Goal: Task Accomplishment & Management: Use online tool/utility

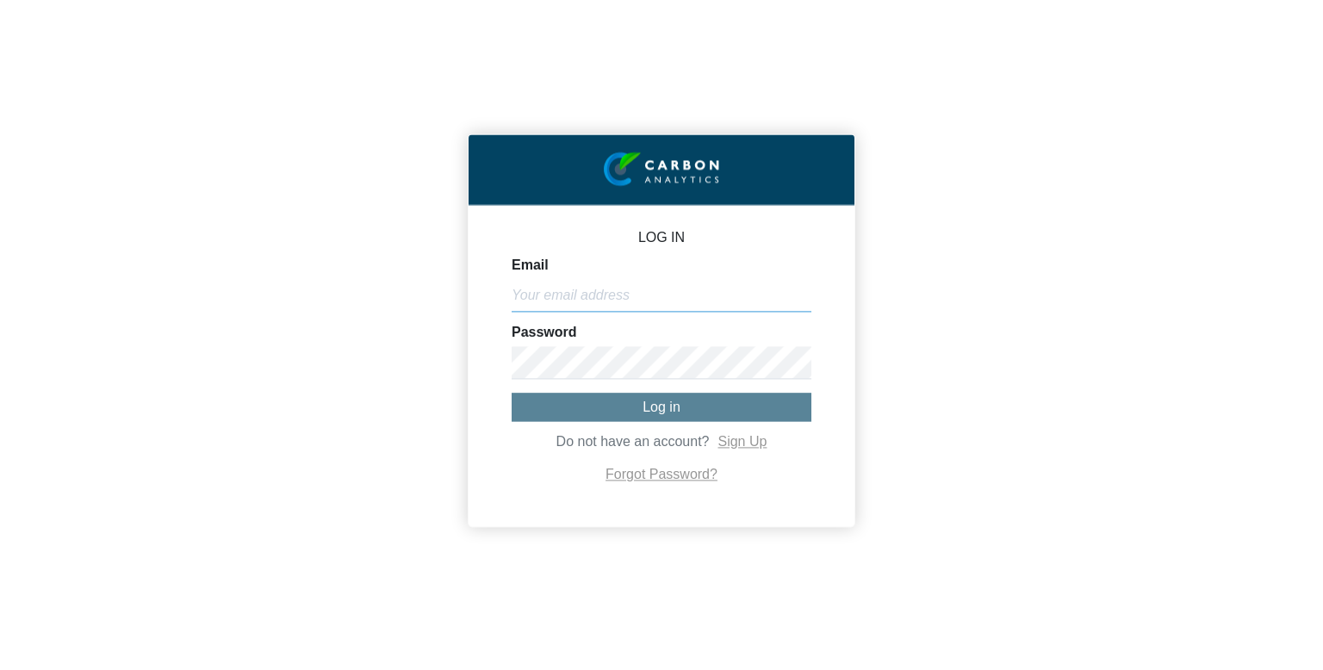
click at [592, 301] on input "Email" at bounding box center [662, 295] width 300 height 33
paste input "[PERSON_NAME][EMAIL_ADDRESS][DOMAIN_NAME]"
type input "[PERSON_NAME][EMAIL_ADDRESS][DOMAIN_NAME]"
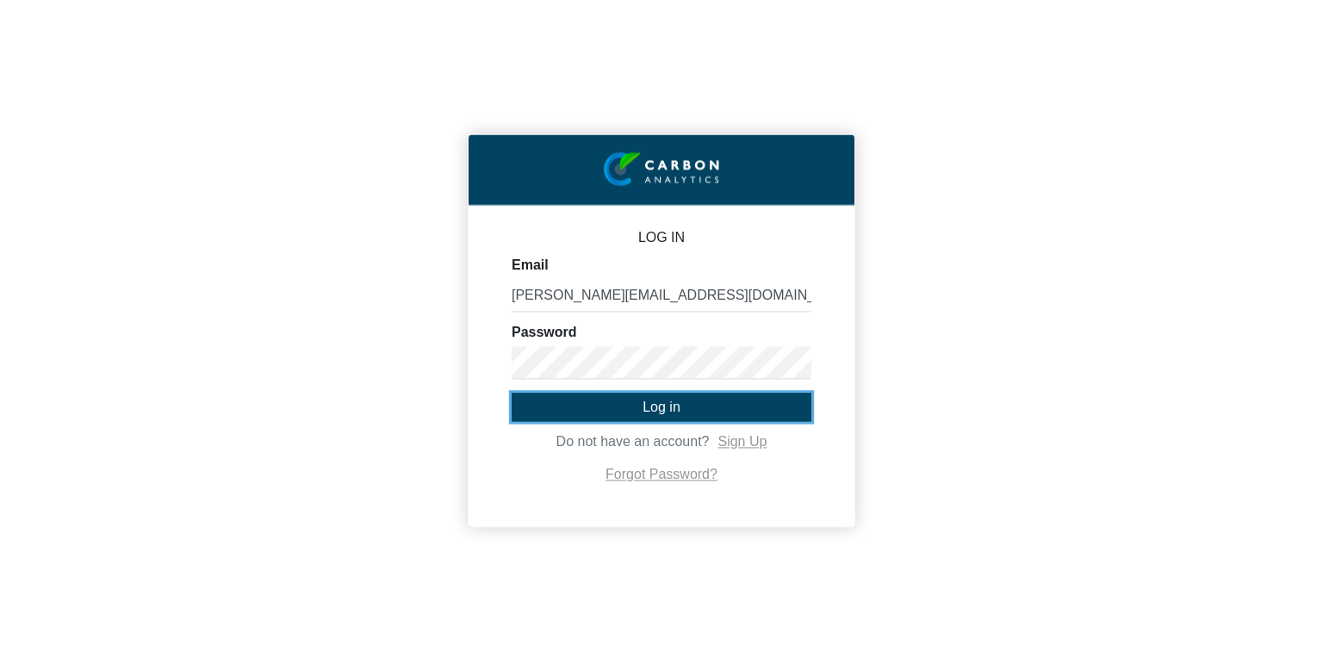
click at [621, 407] on button "Log in" at bounding box center [662, 407] width 300 height 28
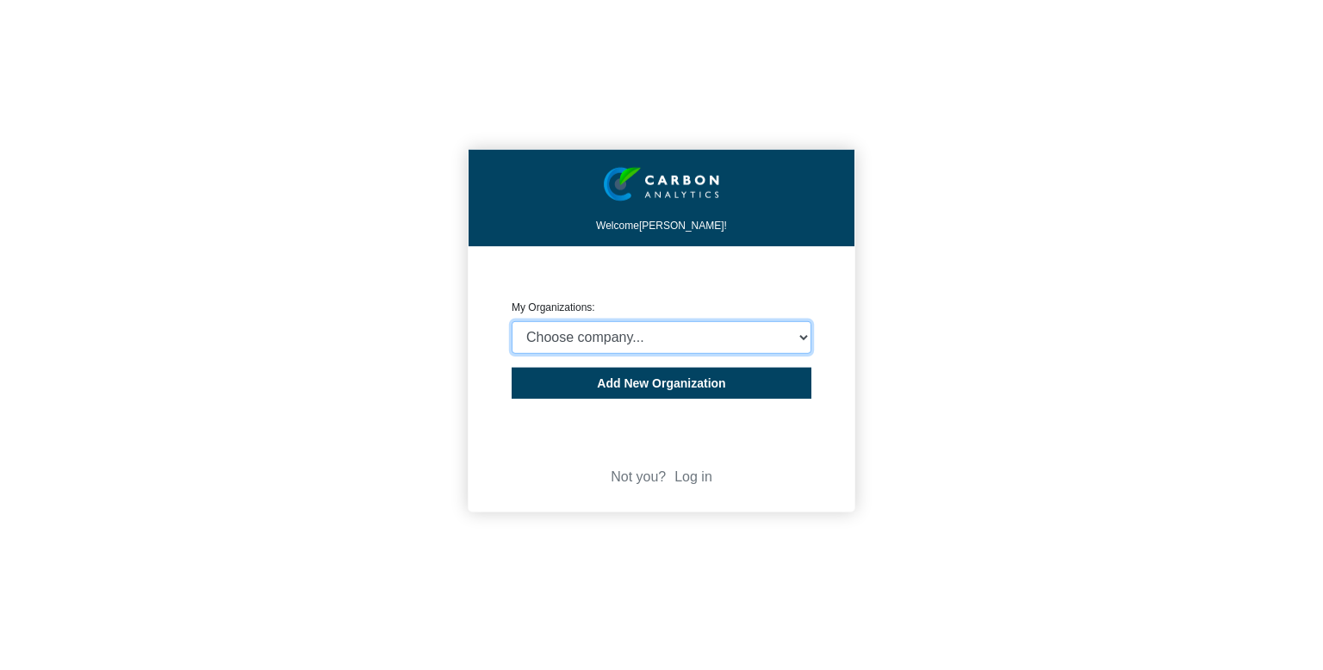
select select "4403414"
click at [512, 321] on select "Choose company... CARBON ANALYTICS LIMITED test6 Nekton Capital Limited Pacha S…" at bounding box center [662, 337] width 300 height 33
click at [310, 320] on div "Welcome [PERSON_NAME]! CREATE ORGANIZATION My Organizations: Choose company... …" at bounding box center [661, 335] width 1323 height 670
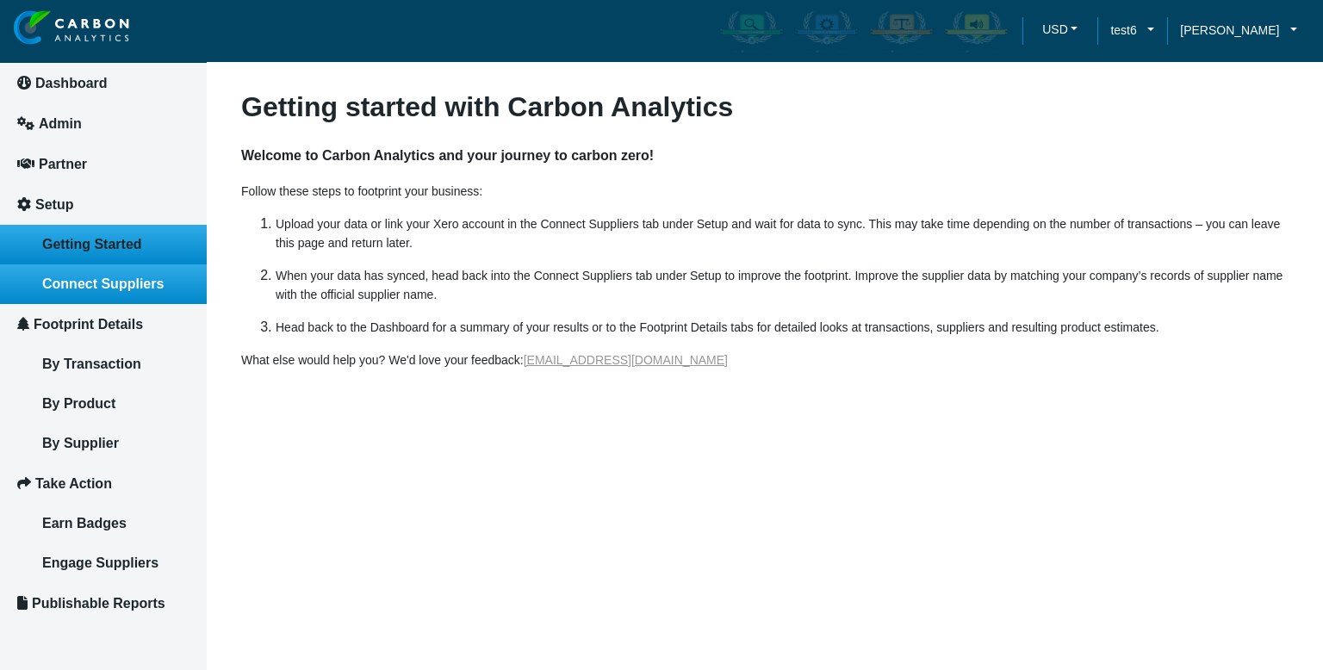
click at [87, 275] on link "Connect Suppliers" at bounding box center [103, 284] width 207 height 40
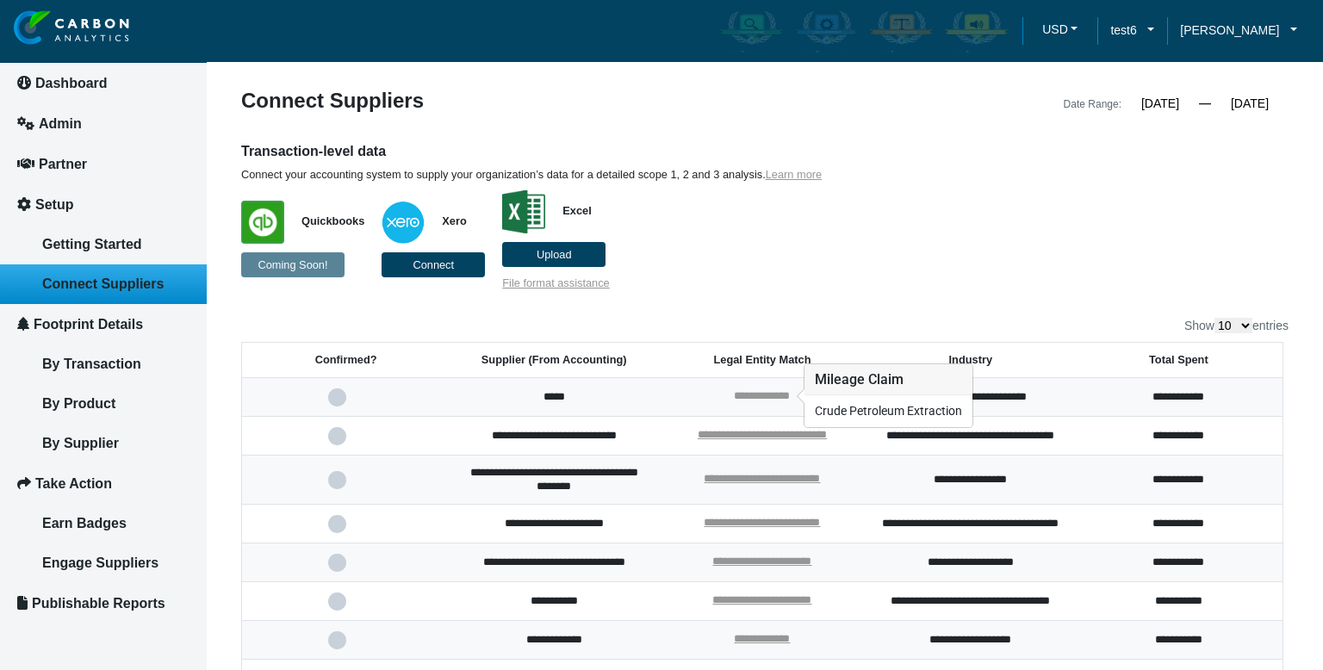
click at [781, 398] on link "**********" at bounding box center [762, 395] width 56 height 11
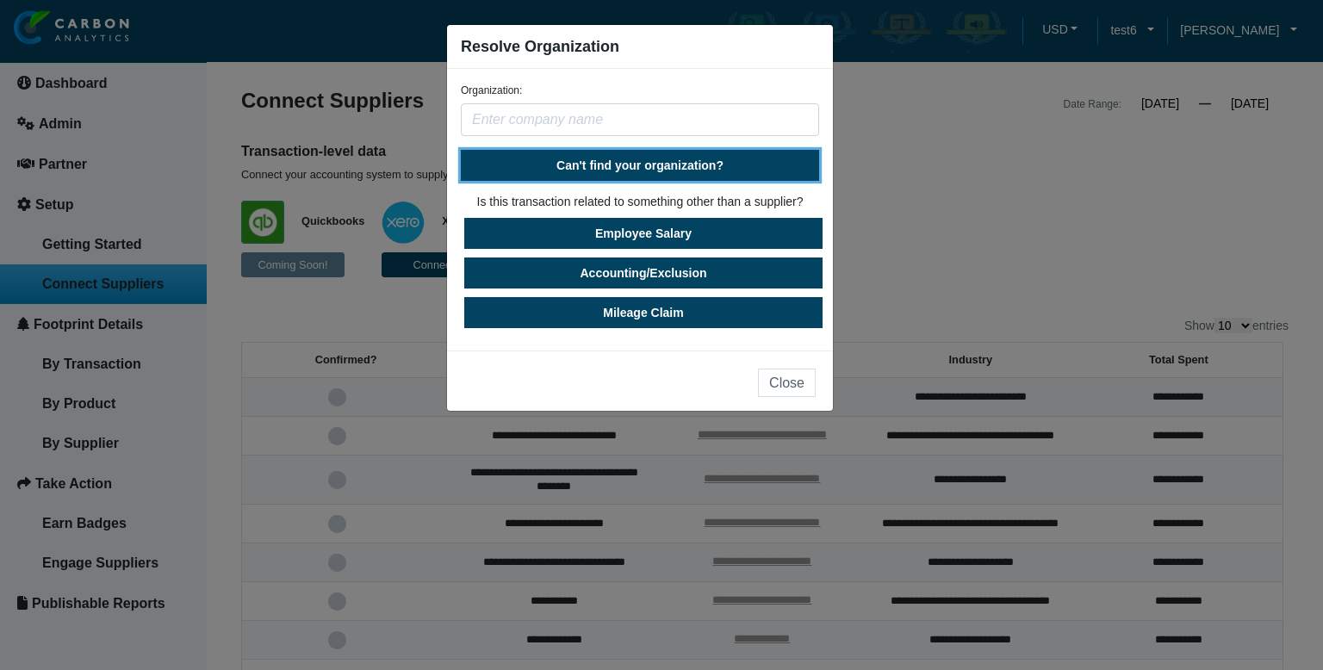
click at [665, 165] on span "Can't find your organization?" at bounding box center [640, 166] width 167 height 14
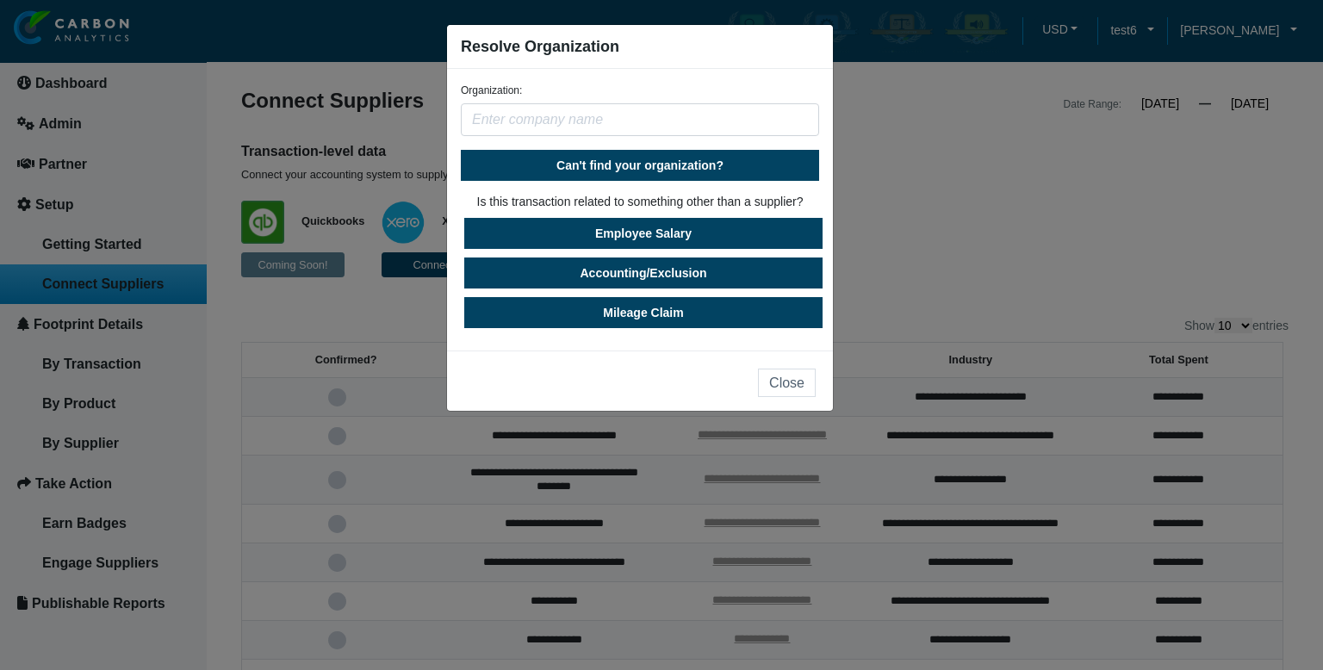
select select "[GEOGRAPHIC_DATA]"
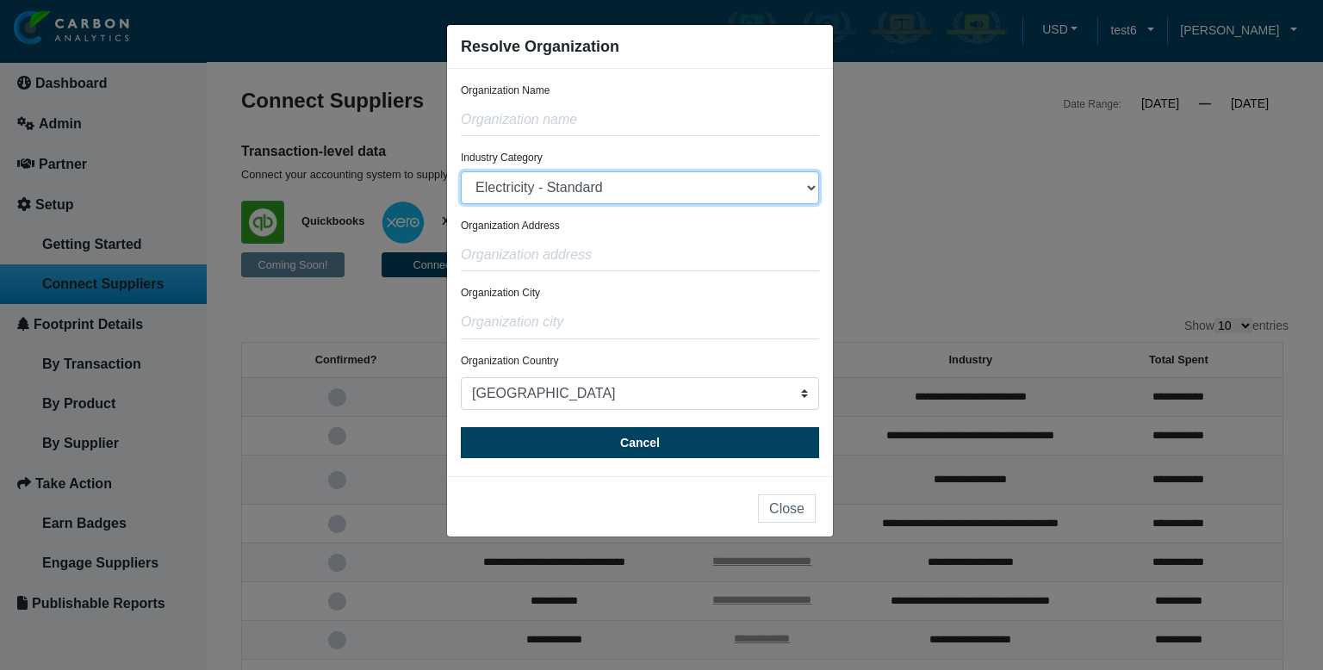
click at [665, 190] on select "Electricity - Standard Electricity - 100% Renewable Electricity - Transmission …" at bounding box center [640, 187] width 358 height 33
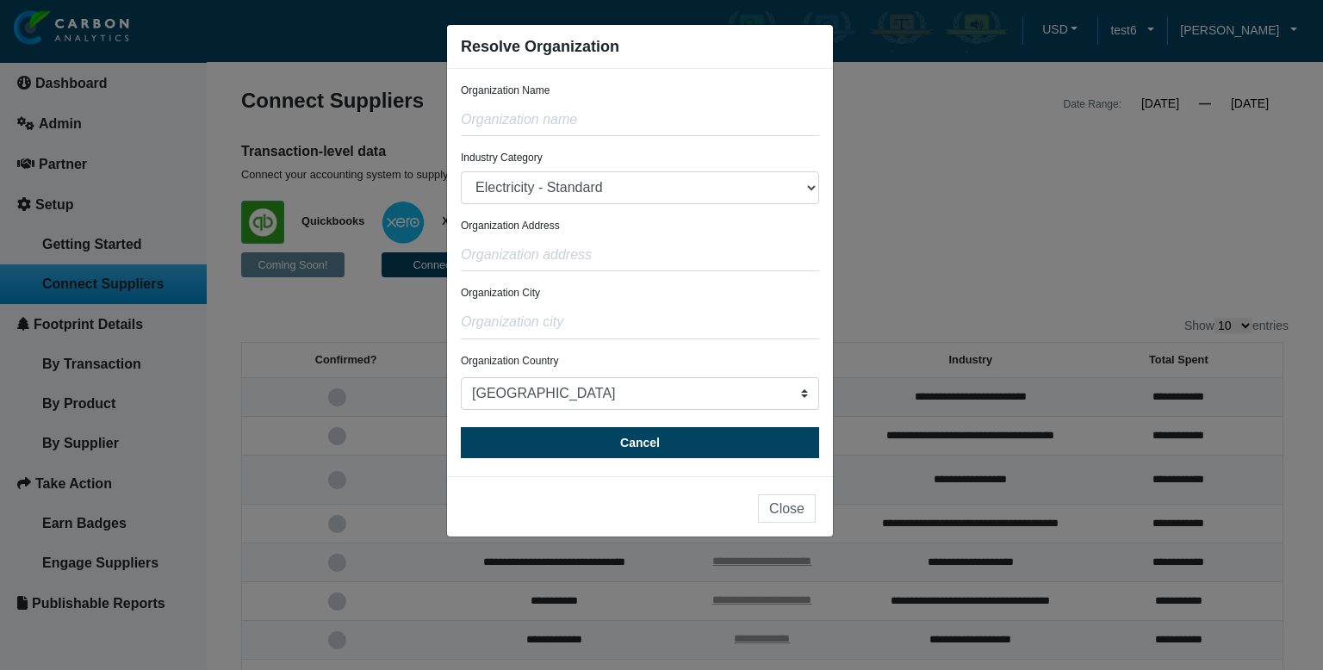
click at [972, 250] on ngb-modal-window "Resolve Organization Organization Name Industry Category Electricity - Standard…" at bounding box center [661, 335] width 1323 height 670
